Goal: Task Accomplishment & Management: Manage account settings

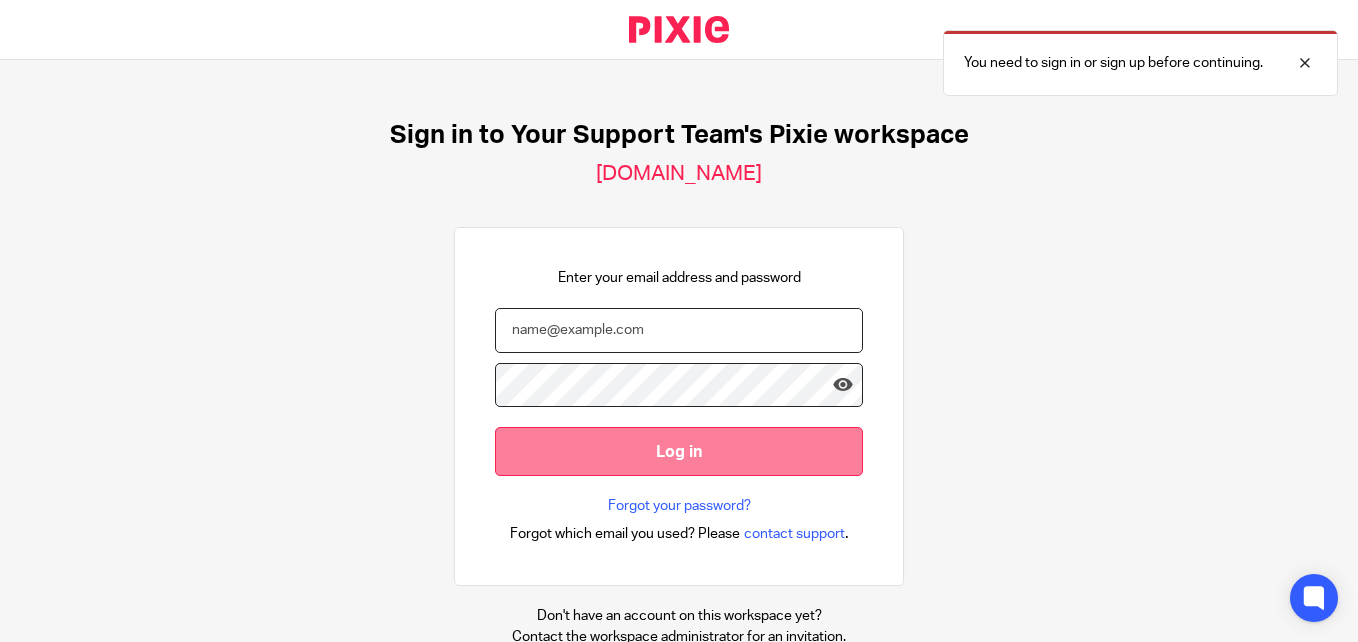
type input "Samantha@yoursupportteamltd.co.uk"
click at [650, 448] on input "Log in" at bounding box center [679, 451] width 368 height 49
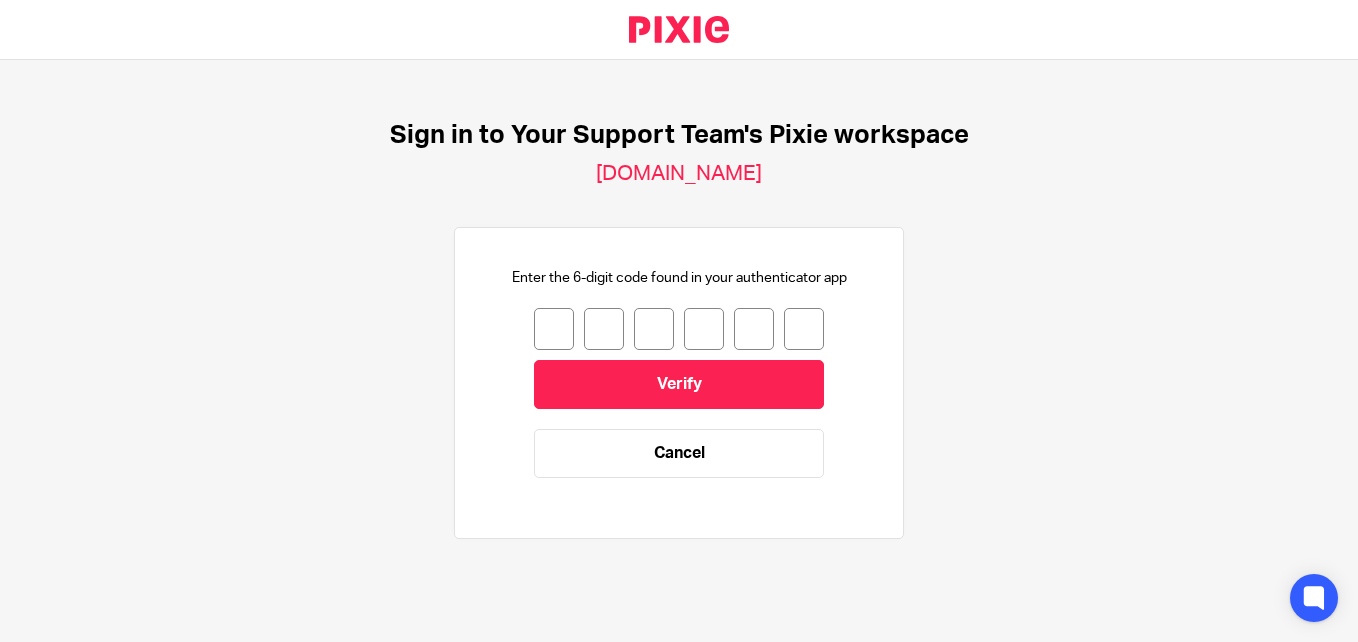
click at [549, 324] on input "number" at bounding box center [554, 329] width 40 height 42
type input "2"
type input "9"
type input "0"
type input "1"
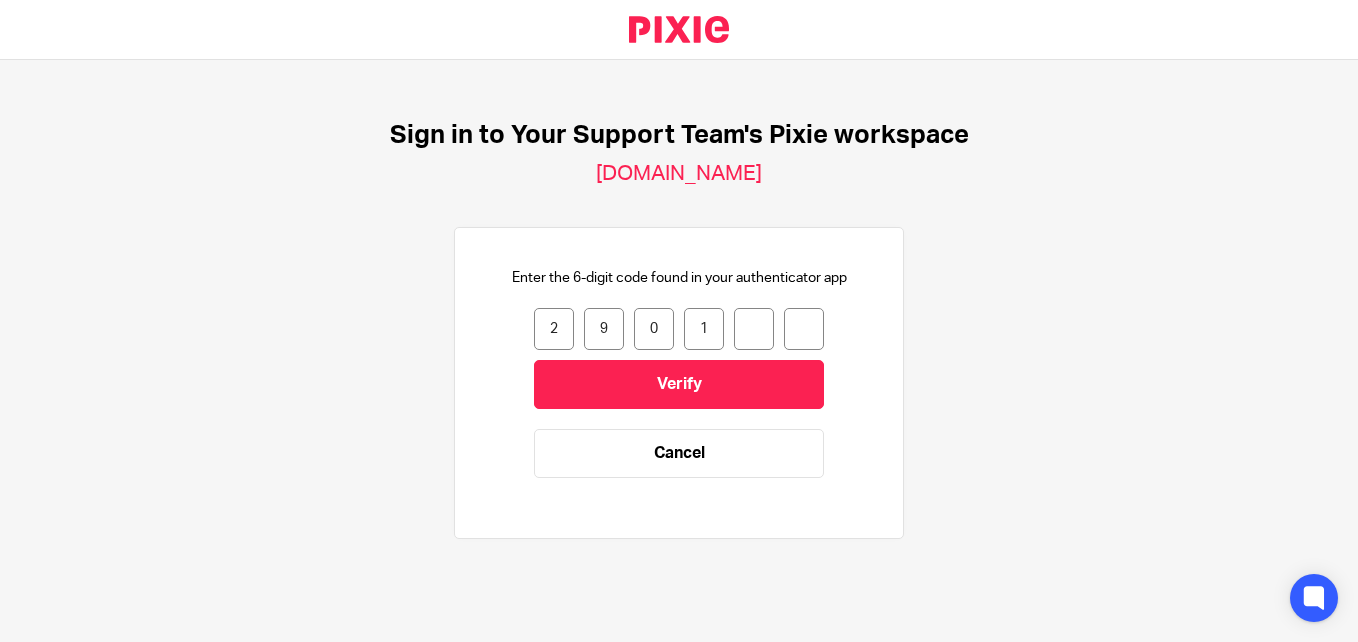
type input "9"
type input "0"
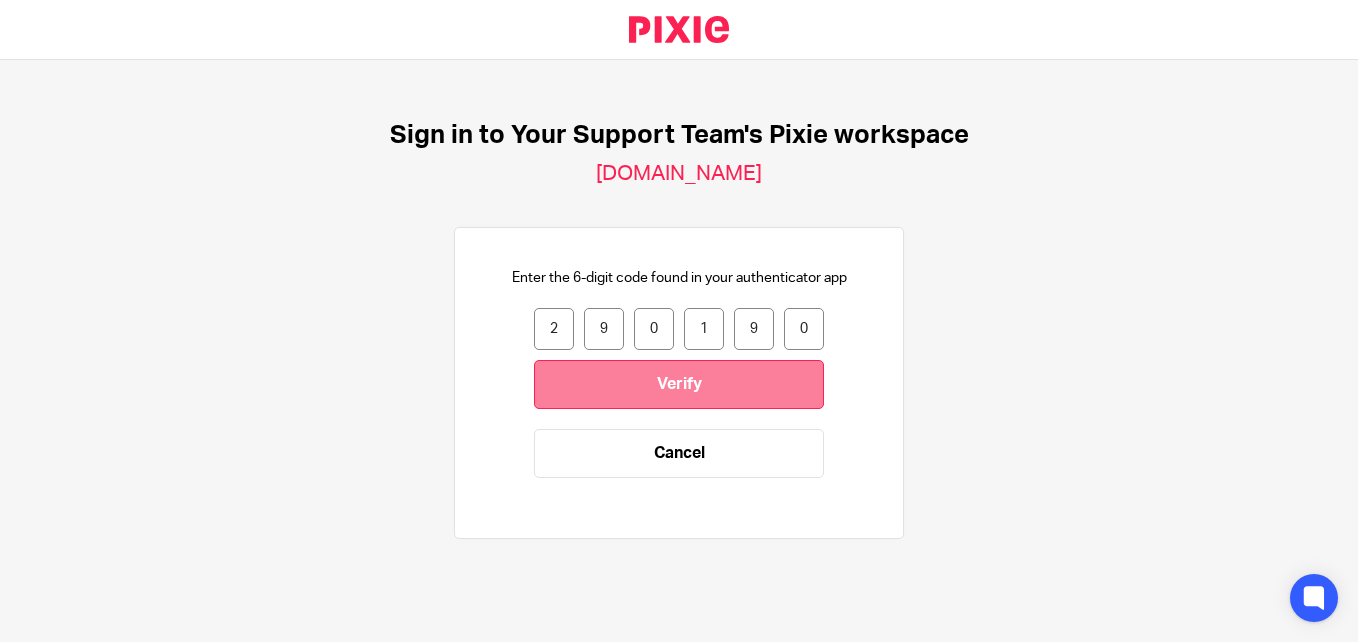
click at [598, 369] on input "Verify" at bounding box center [679, 384] width 290 height 49
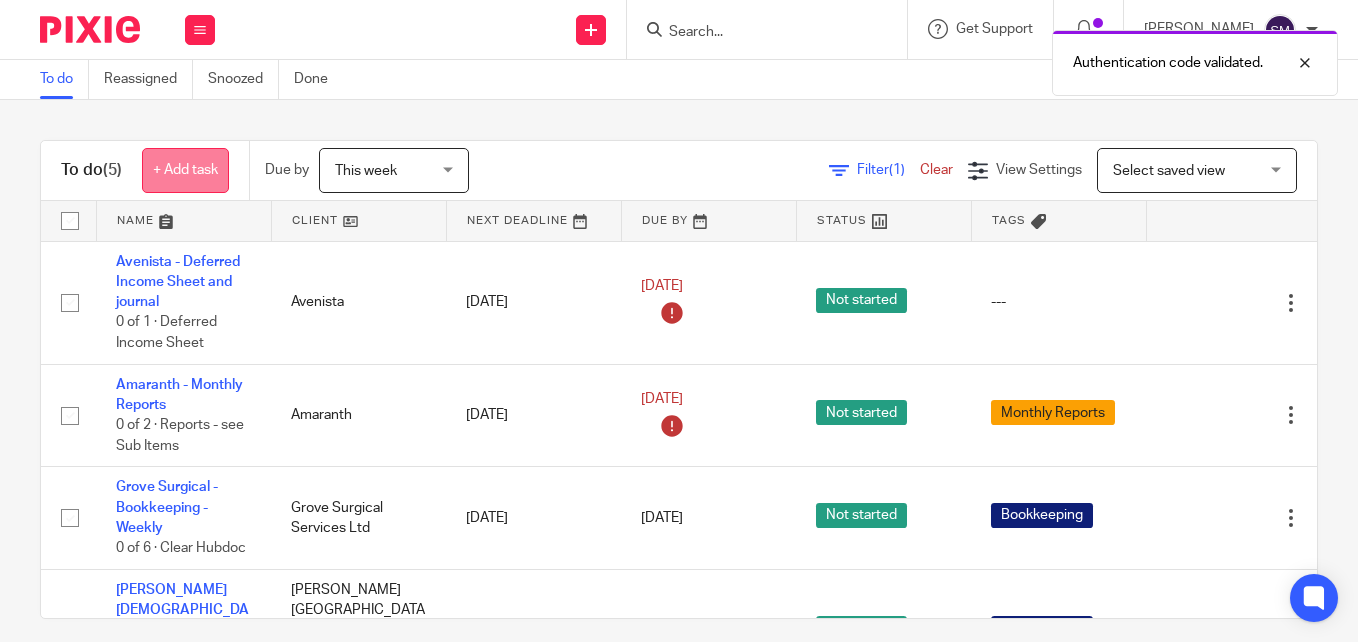
click at [164, 165] on link "+ Add task" at bounding box center [185, 170] width 87 height 45
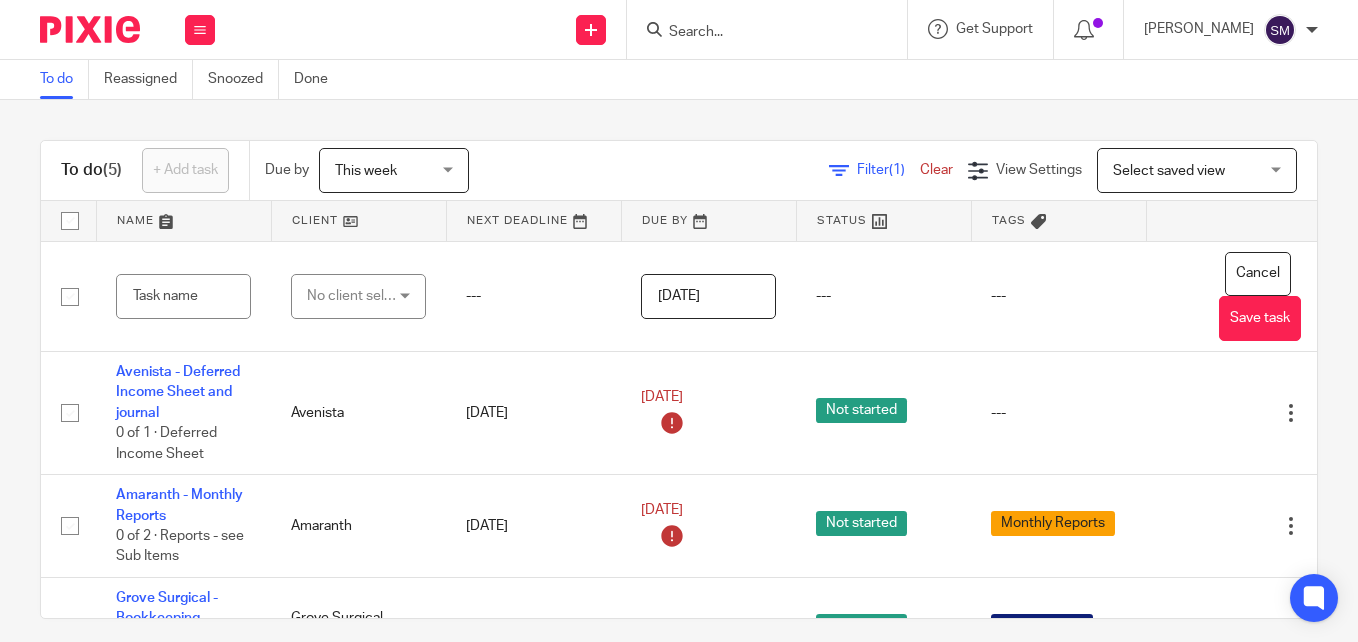
click at [697, 214] on link at bounding box center [709, 221] width 174 height 40
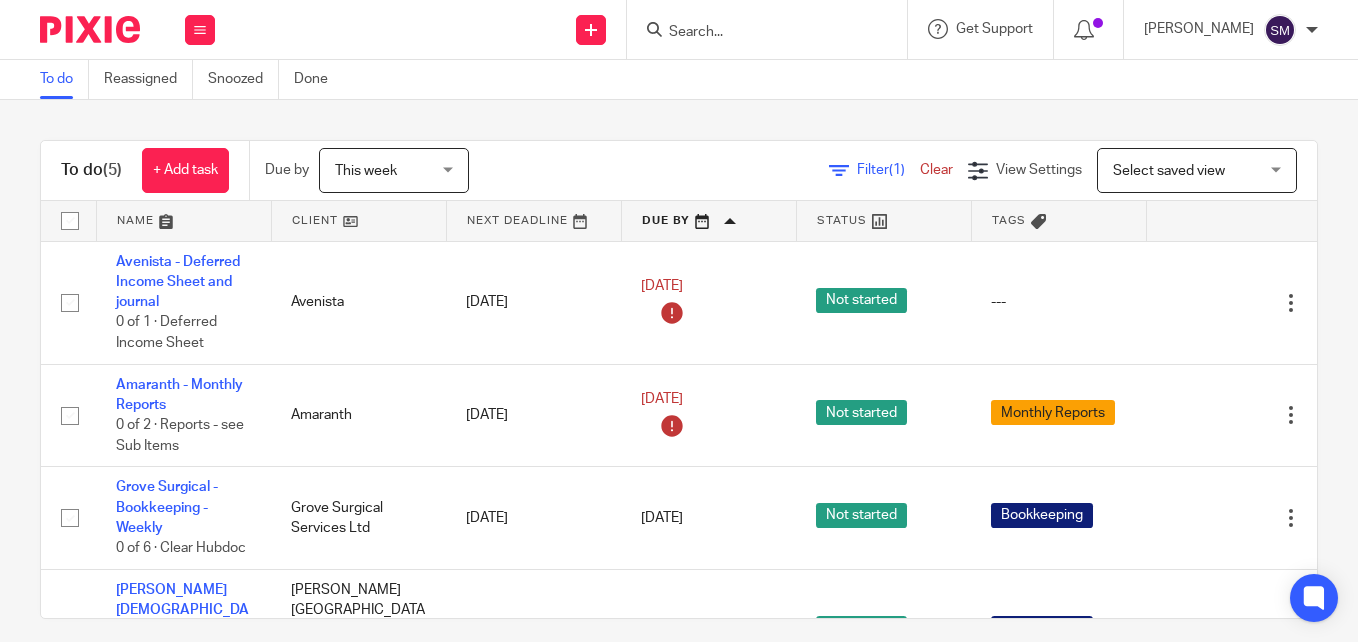
click at [698, 216] on link at bounding box center [709, 221] width 174 height 40
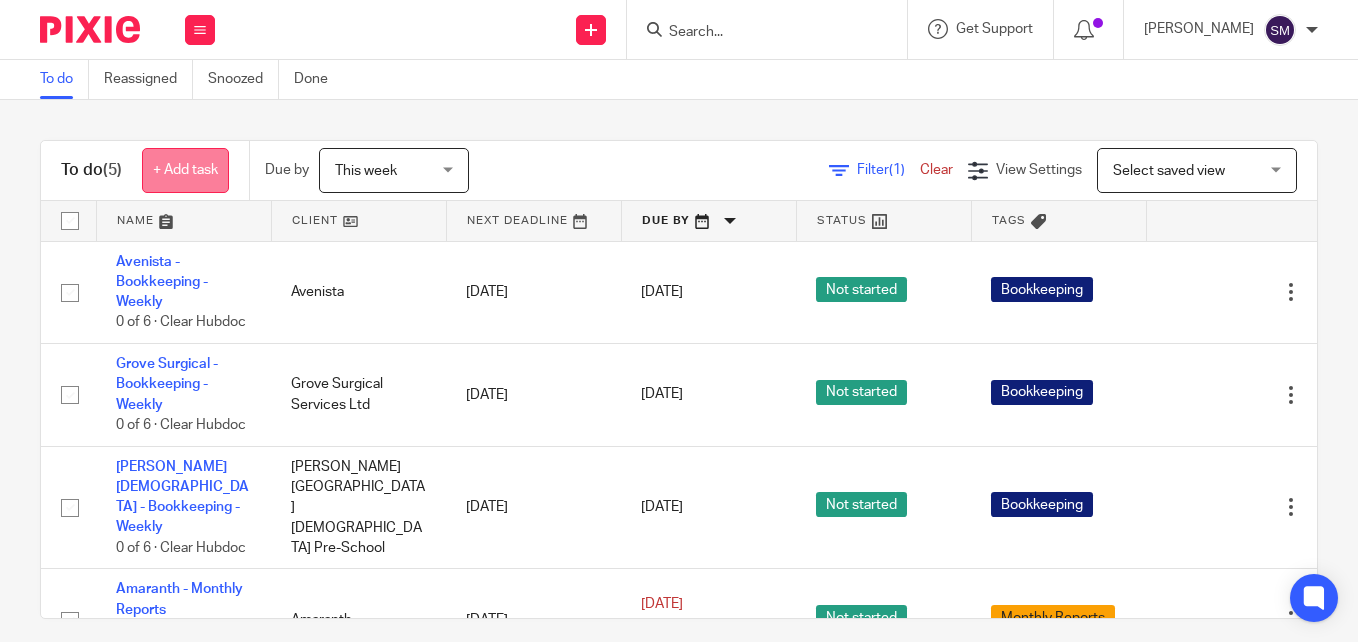
click at [198, 173] on link "+ Add task" at bounding box center [185, 170] width 87 height 45
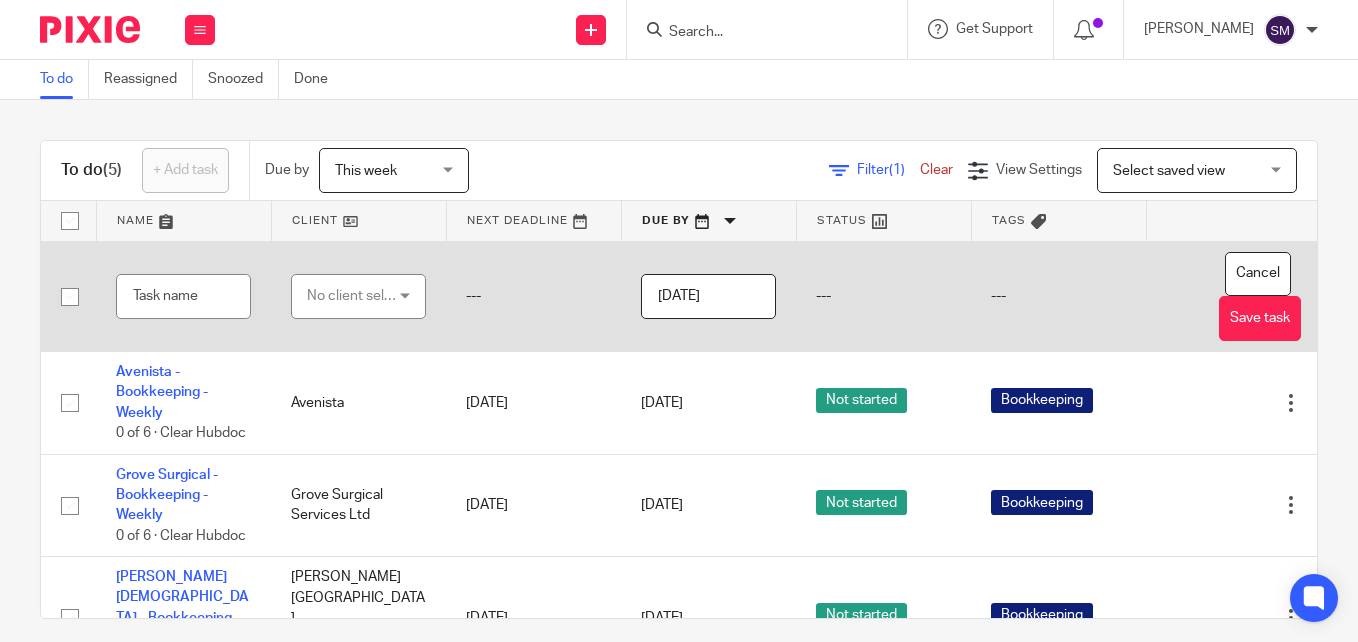
click at [407, 293] on div "No client selected" at bounding box center [358, 296] width 135 height 45
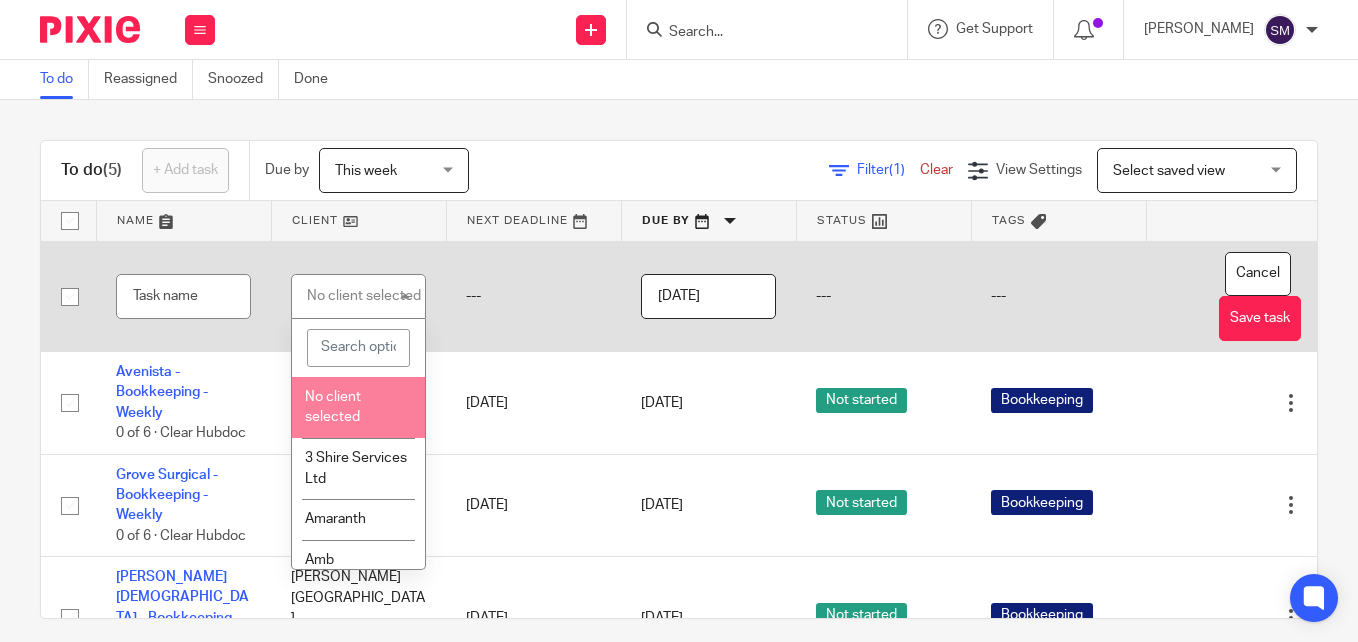
click at [349, 408] on li "No client selected" at bounding box center [358, 407] width 133 height 61
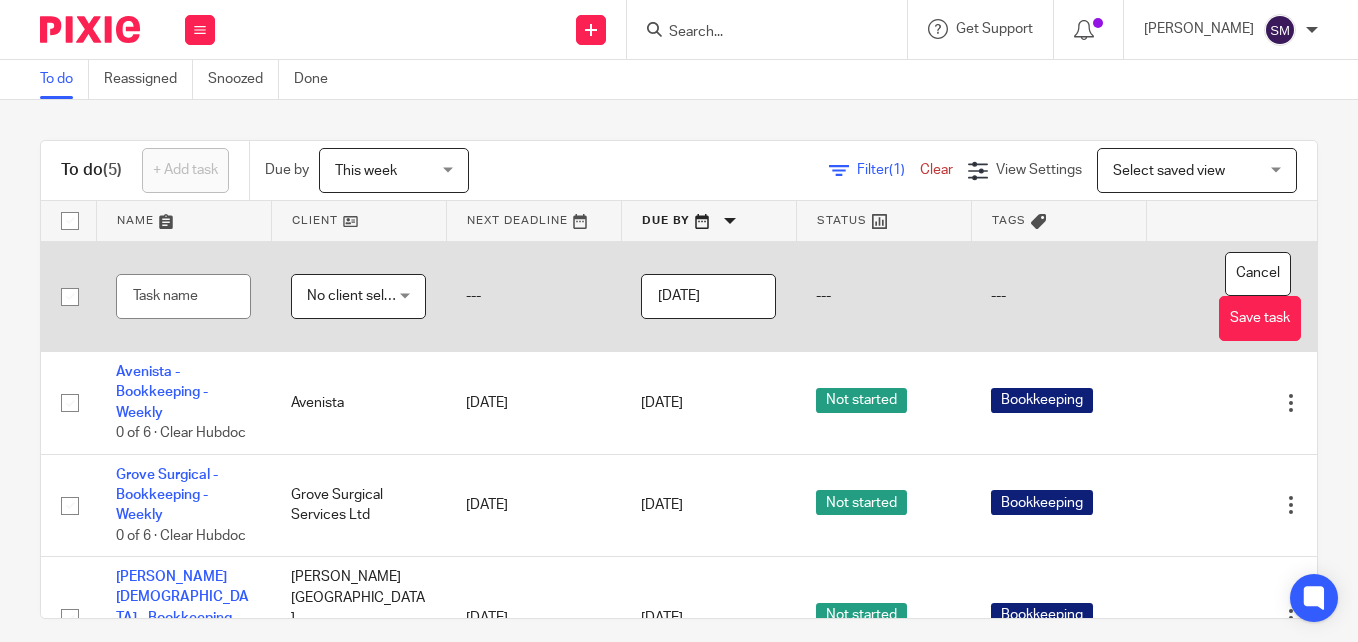
click at [818, 287] on td "---" at bounding box center [883, 296] width 175 height 111
click at [1013, 292] on td "---" at bounding box center [1058, 296] width 175 height 111
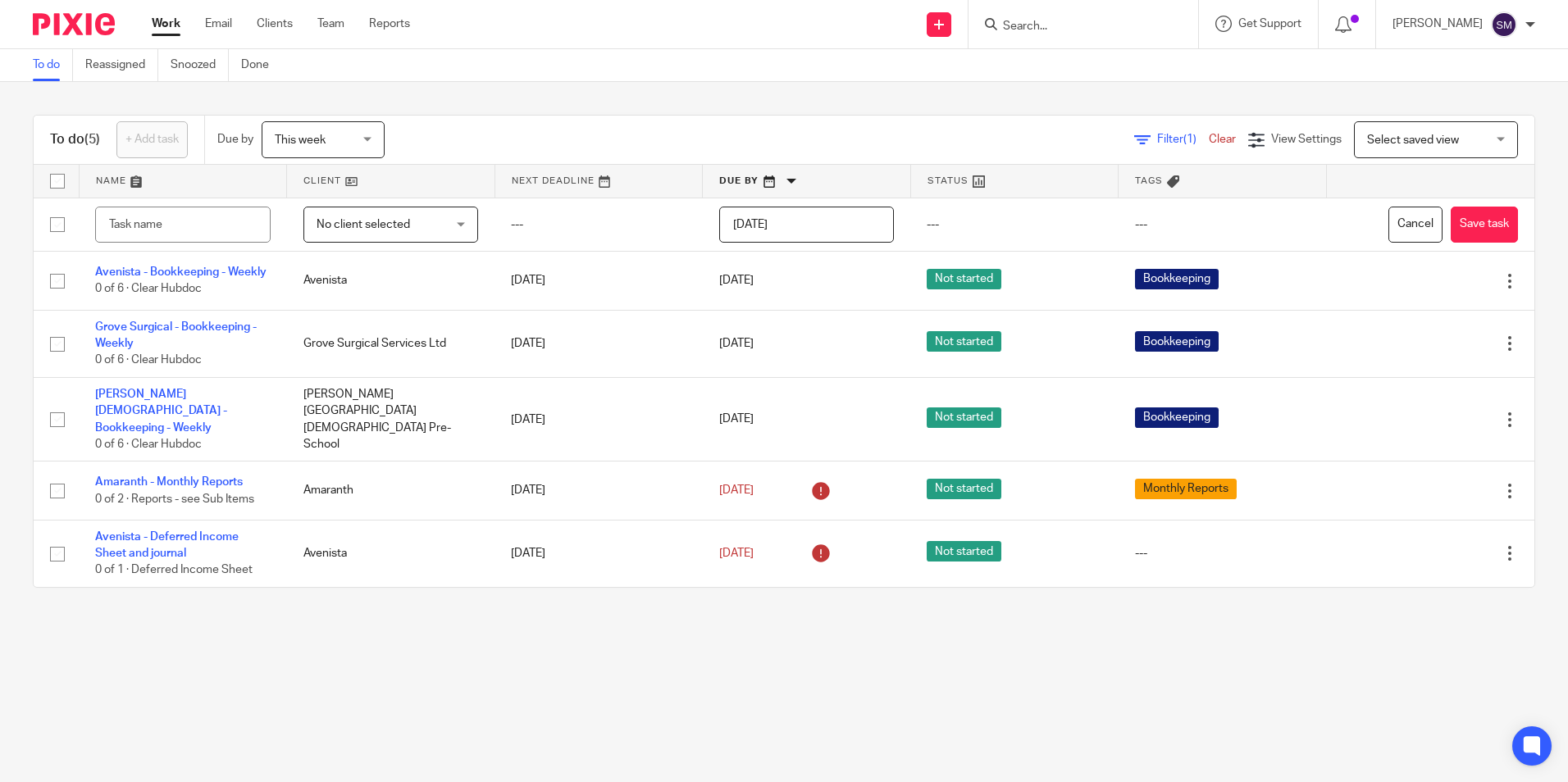
click at [1076, 30] on input "Search" at bounding box center [1075, 27] width 148 height 15
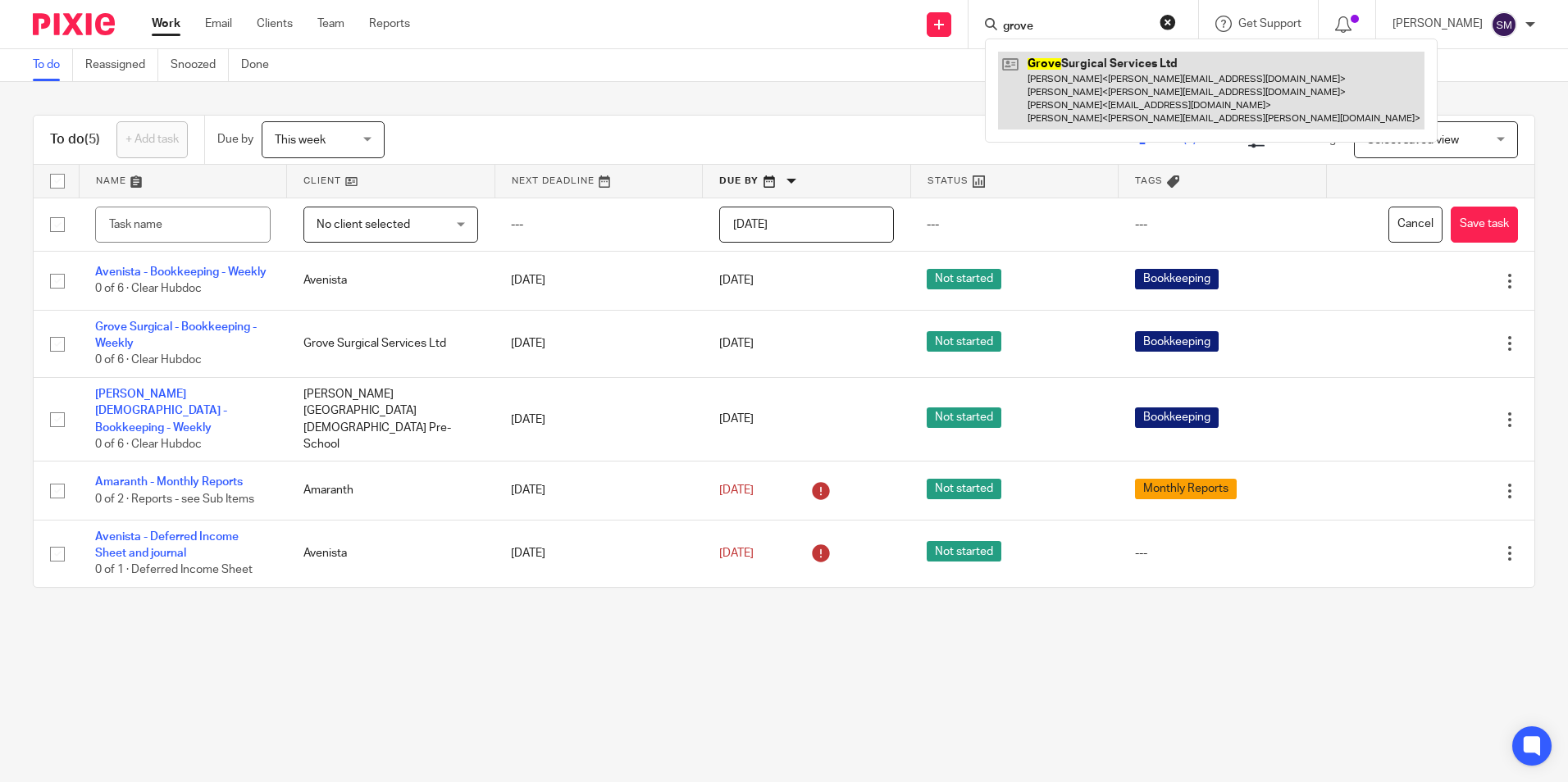
type input "grove"
click at [1089, 63] on link at bounding box center [1211, 90] width 426 height 78
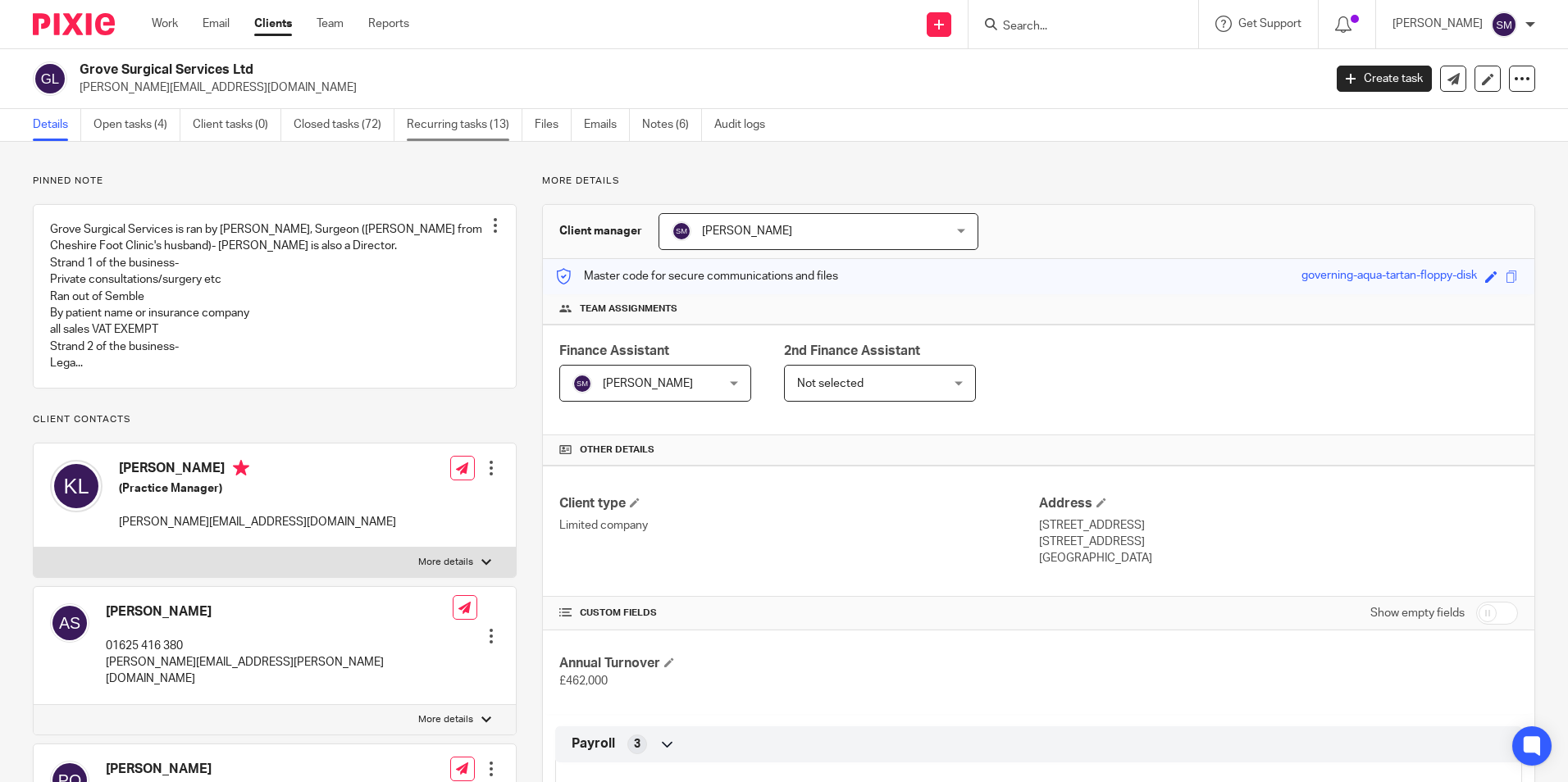
click at [482, 118] on link "Recurring tasks (13)" at bounding box center [464, 125] width 116 height 32
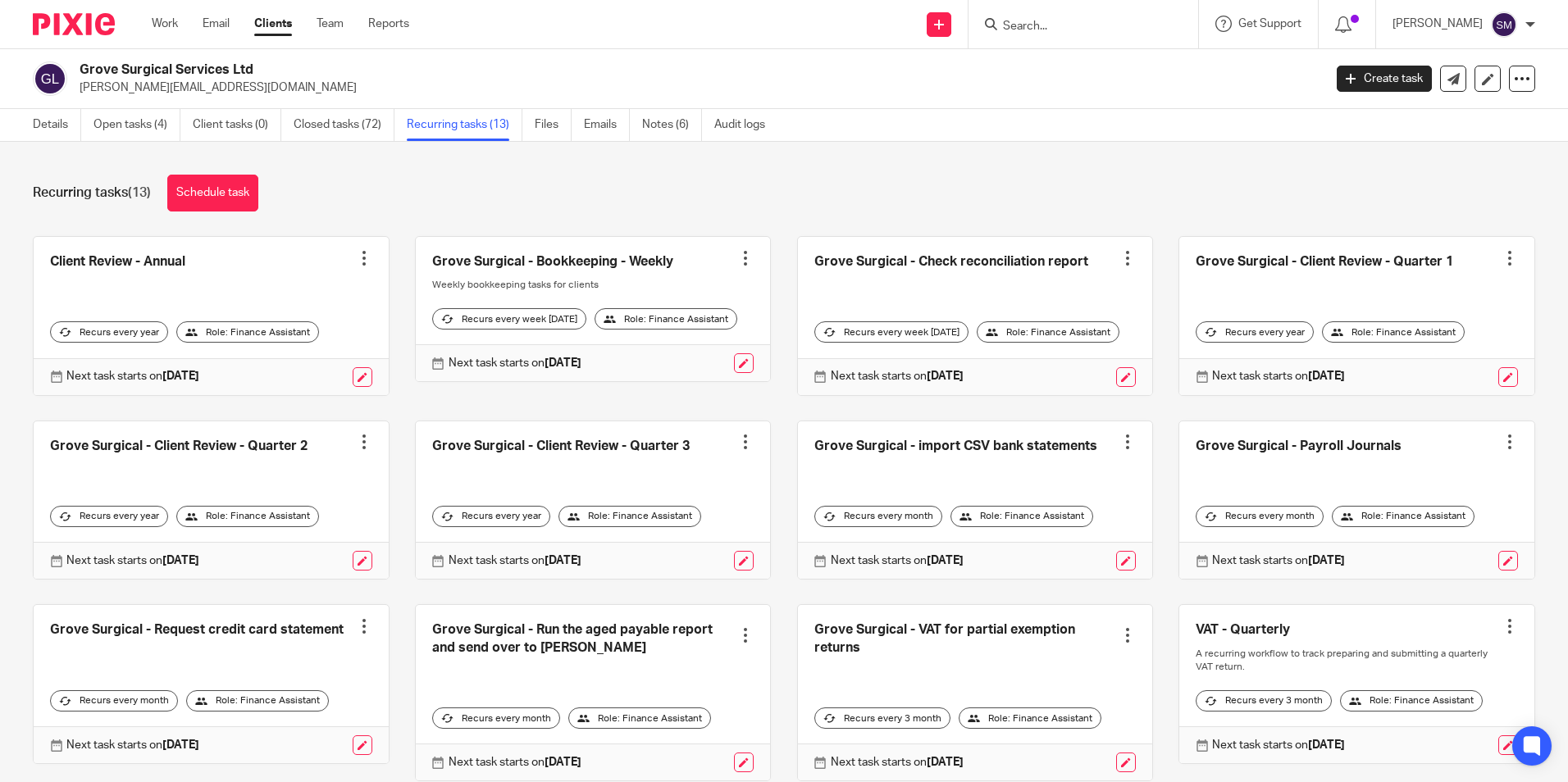
click at [1037, 20] on input "Search" at bounding box center [1075, 27] width 148 height 15
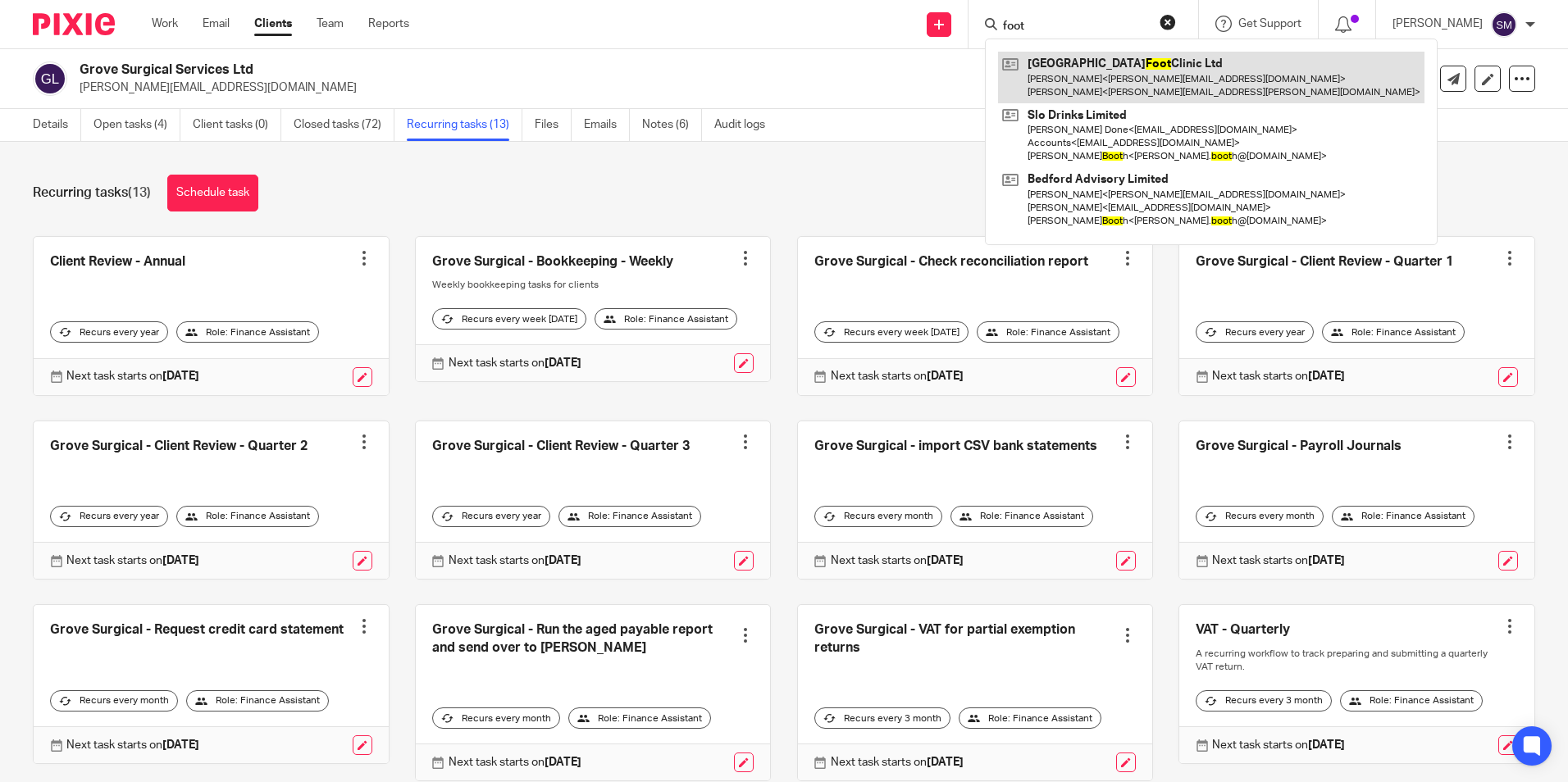
type input "foot"
click at [1045, 58] on link at bounding box center [1211, 77] width 426 height 51
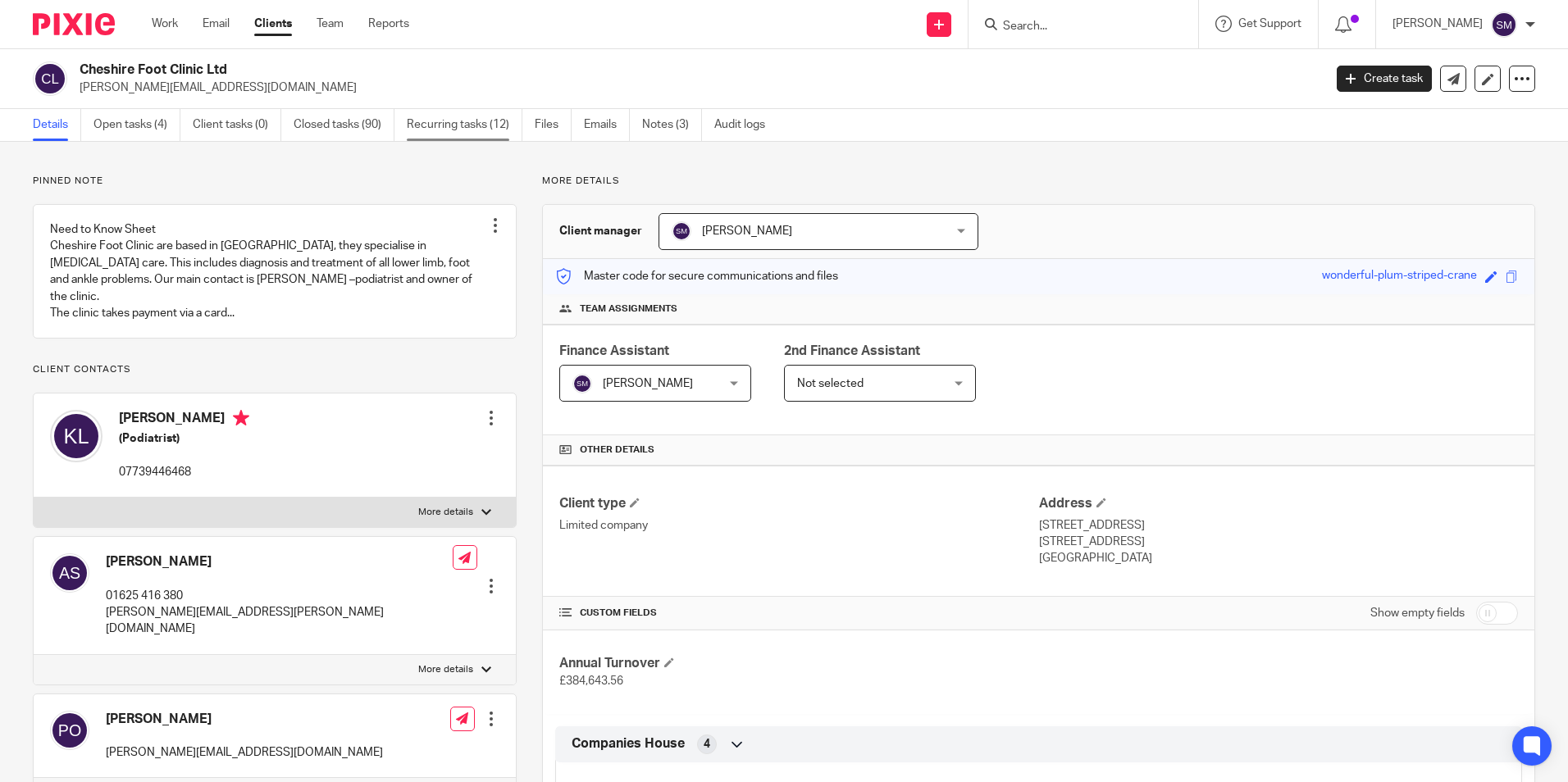
click at [491, 126] on link "Recurring tasks (12)" at bounding box center [464, 125] width 116 height 32
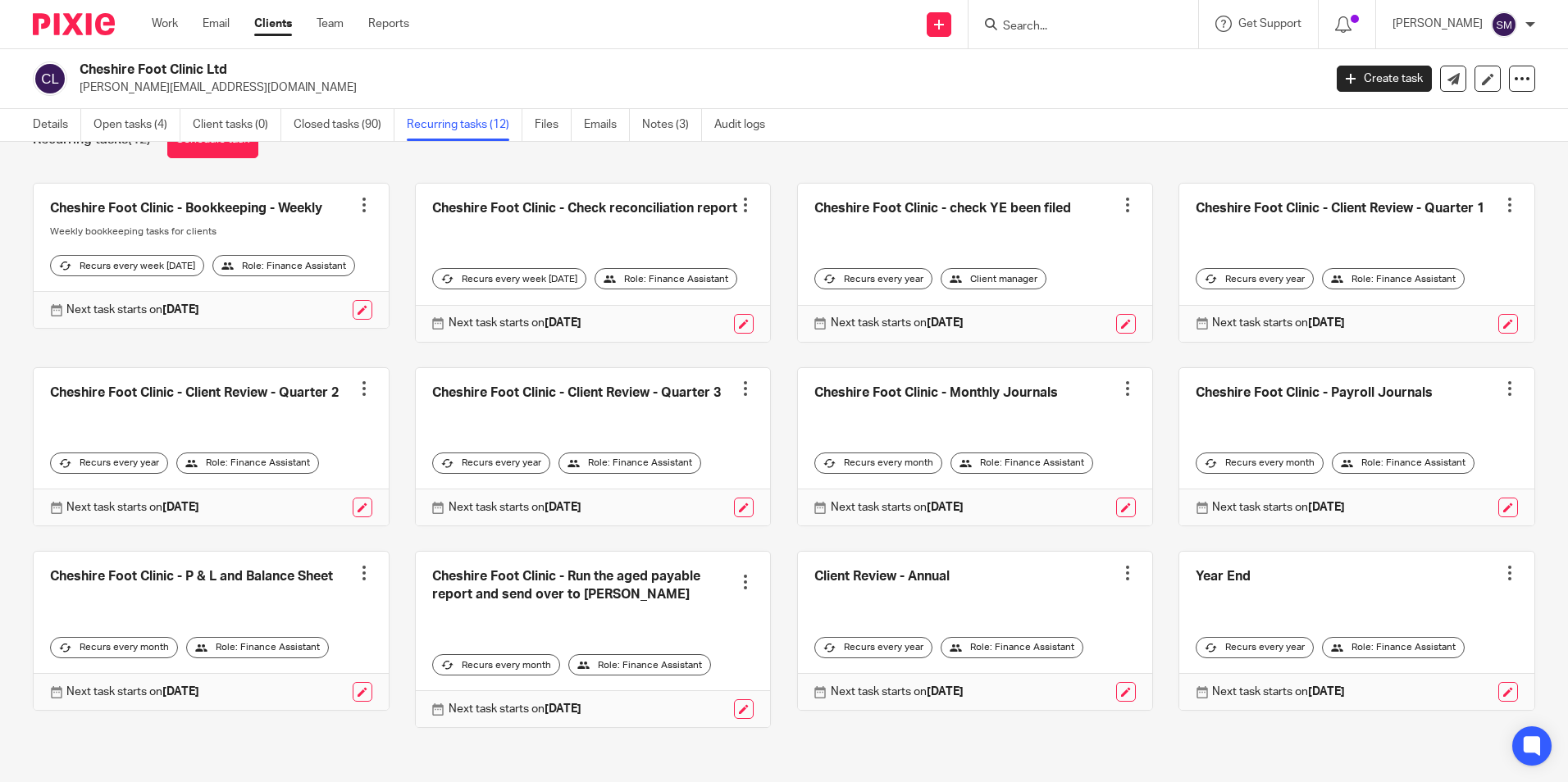
scroll to position [82, 0]
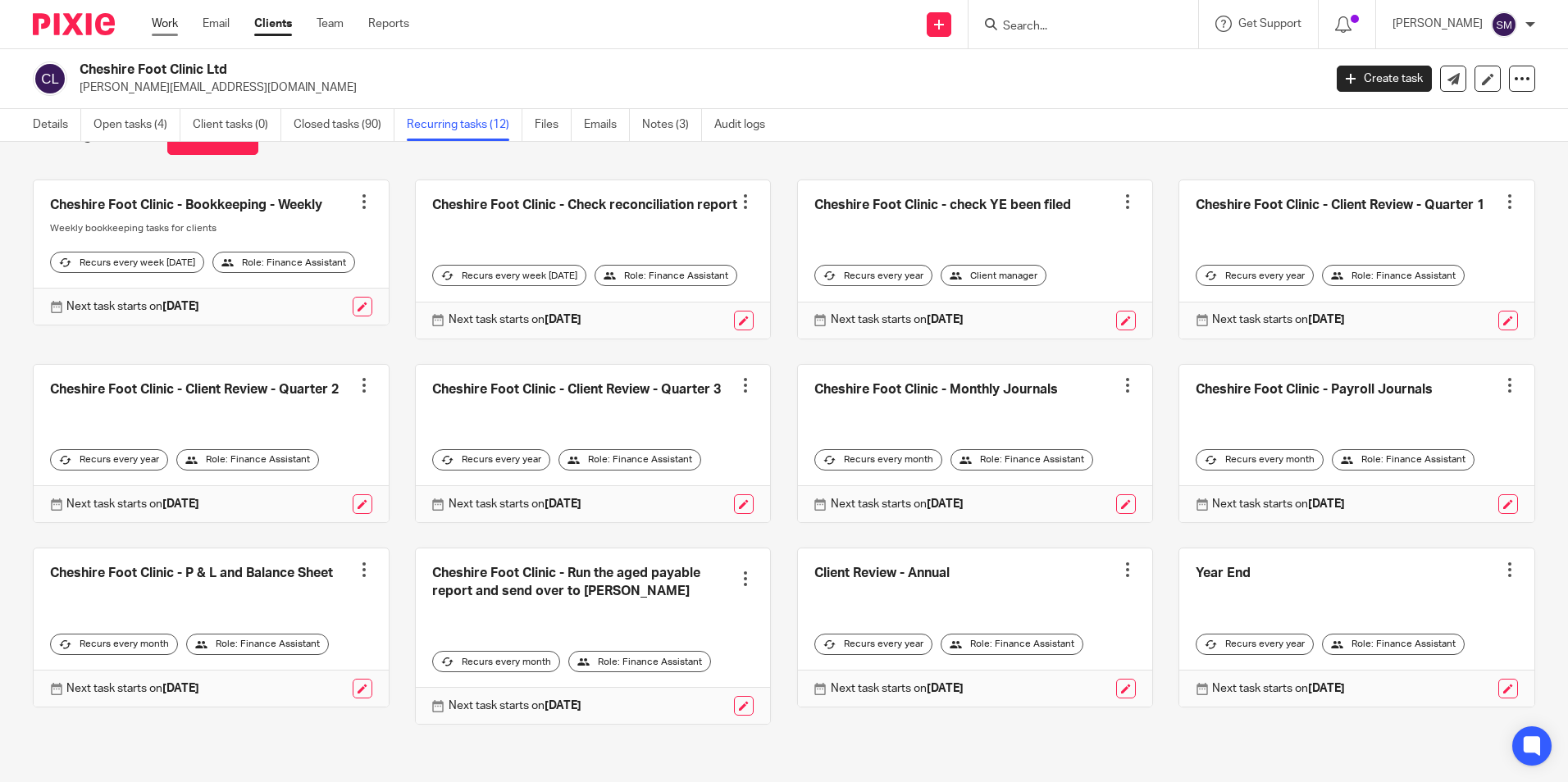
click at [157, 25] on link "Work" at bounding box center [165, 24] width 26 height 16
